Goal: Information Seeking & Learning: Learn about a topic

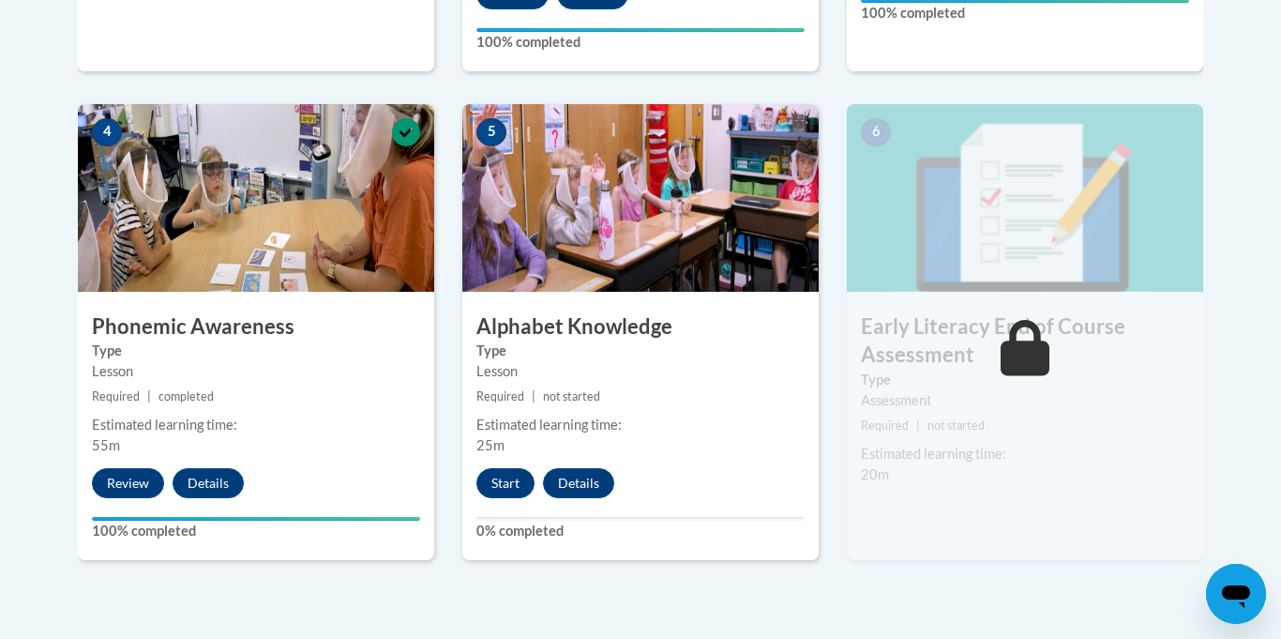
scroll to position [1064, 0]
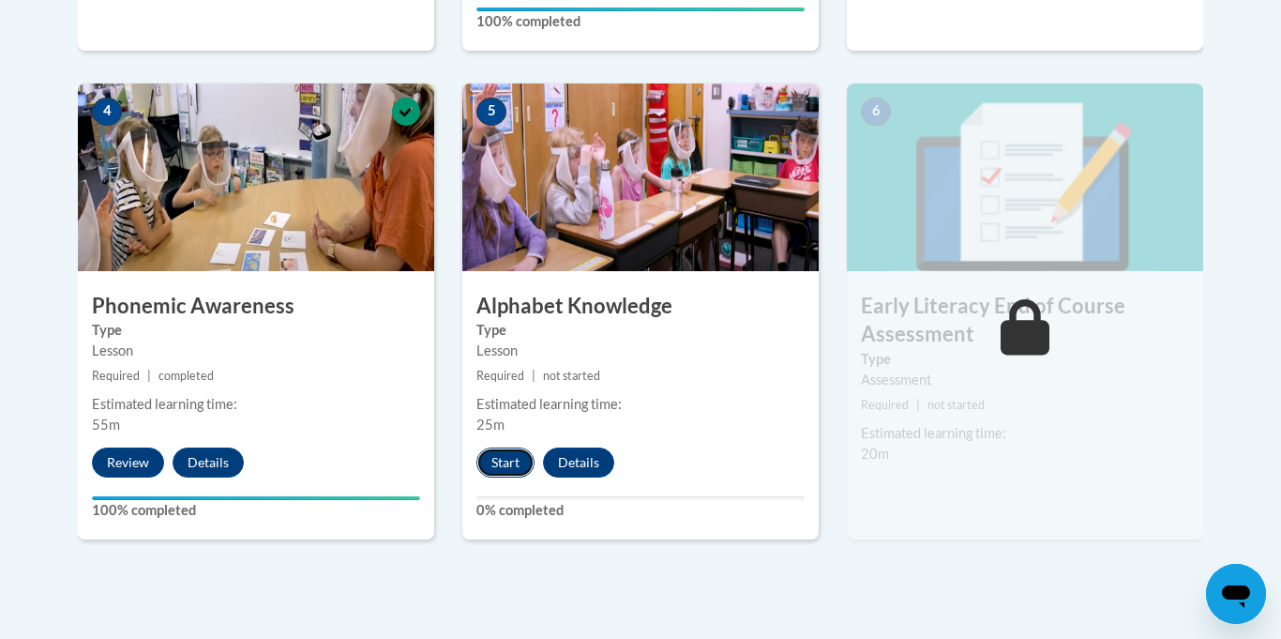
click at [499, 458] on button "Start" at bounding box center [505, 462] width 58 height 30
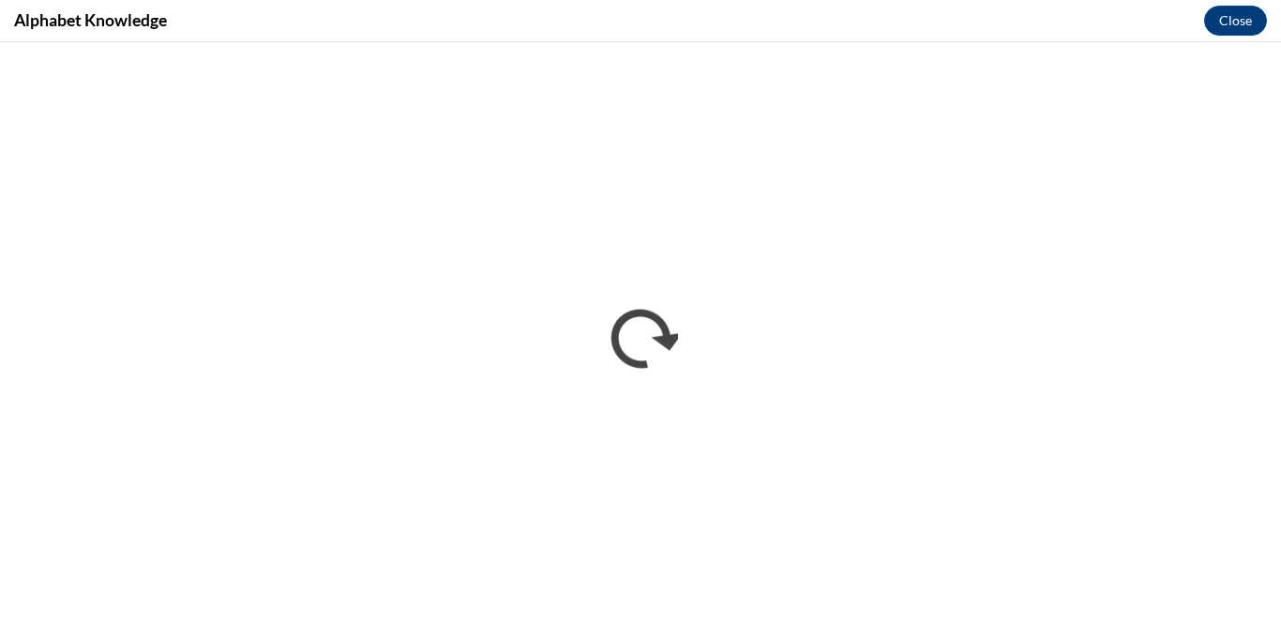
scroll to position [0, 0]
